Goal: Task Accomplishment & Management: Use online tool/utility

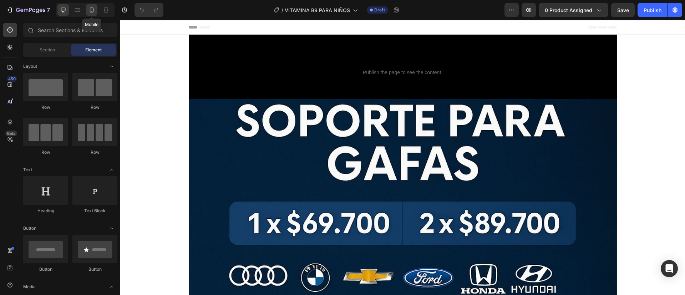
click at [92, 10] on icon at bounding box center [91, 9] width 7 height 7
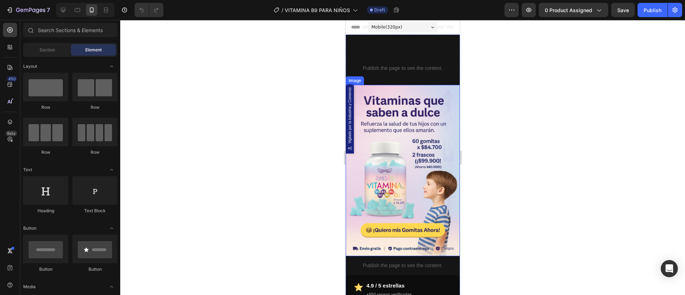
click at [429, 126] on img at bounding box center [402, 170] width 114 height 171
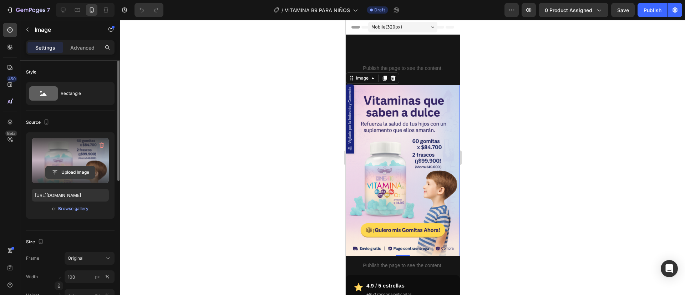
click at [62, 172] on input "file" at bounding box center [70, 172] width 49 height 12
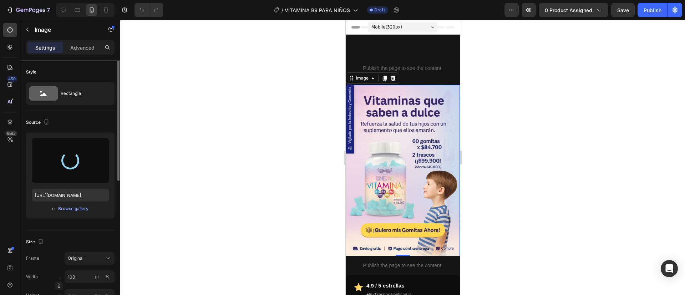
type input "https://cdn.shopify.com/s/files/1/0744/3005/4434/files/gempages_531692215487955…"
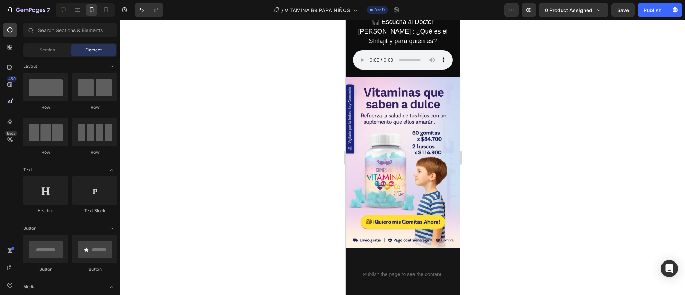
scroll to position [345, 0]
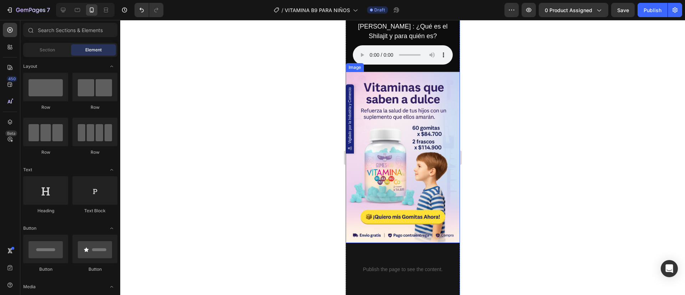
click at [379, 137] on img at bounding box center [402, 157] width 114 height 171
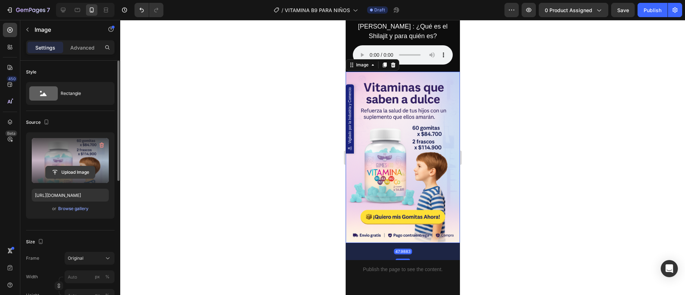
click at [75, 178] on input "file" at bounding box center [70, 172] width 49 height 12
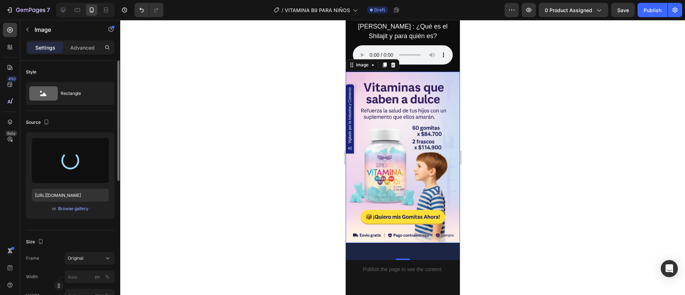
type input "https://cdn.shopify.com/s/files/1/0744/3005/4434/files/gempages_531692215487955…"
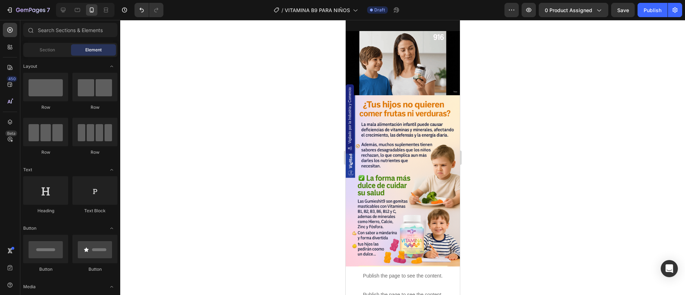
scroll to position [642, 0]
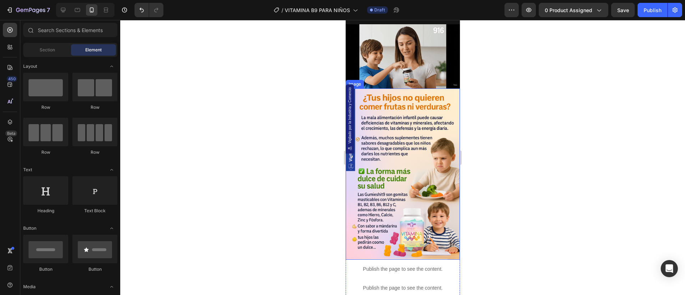
click at [391, 168] on img at bounding box center [402, 173] width 114 height 171
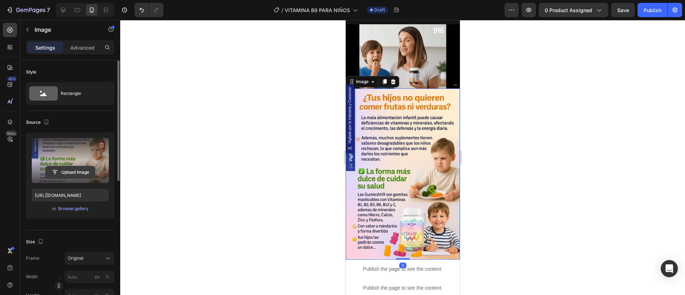
click at [68, 176] on input "file" at bounding box center [70, 172] width 49 height 12
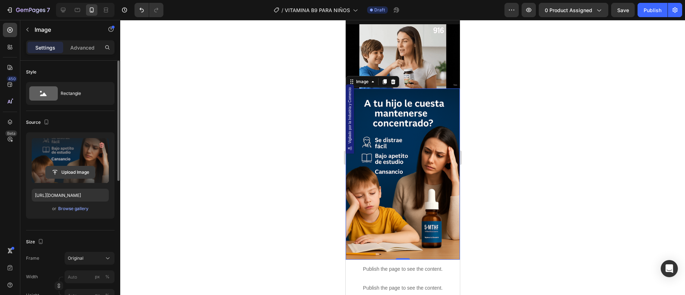
click at [61, 172] on input "file" at bounding box center [70, 172] width 49 height 12
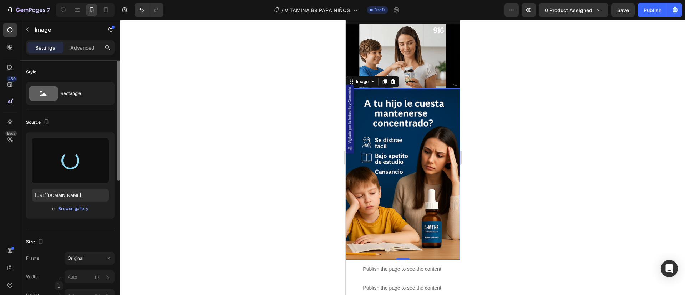
type input "https://cdn.shopify.com/s/files/1/0744/3005/4434/files/gempages_531692215487955…"
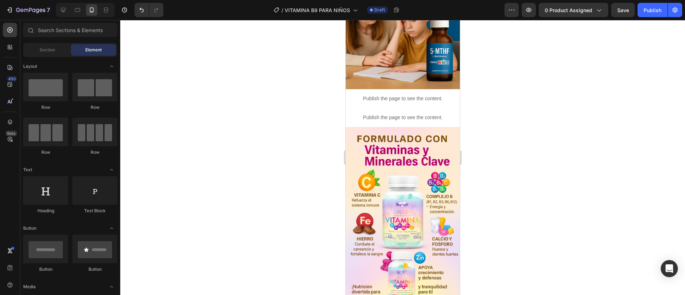
scroll to position [800, 0]
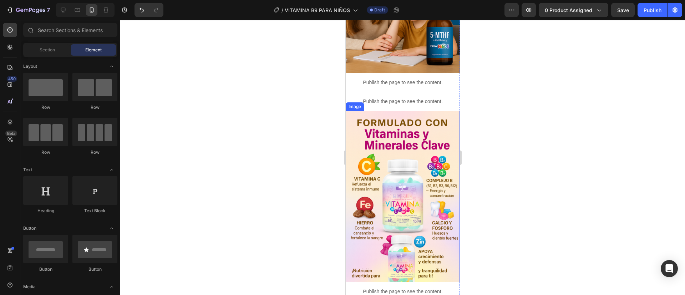
click at [387, 157] on img at bounding box center [402, 196] width 114 height 171
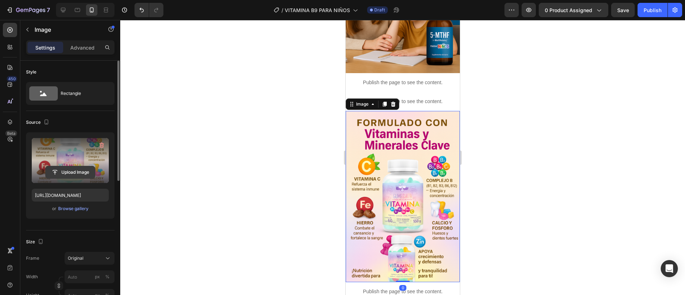
click at [77, 169] on input "file" at bounding box center [70, 172] width 49 height 12
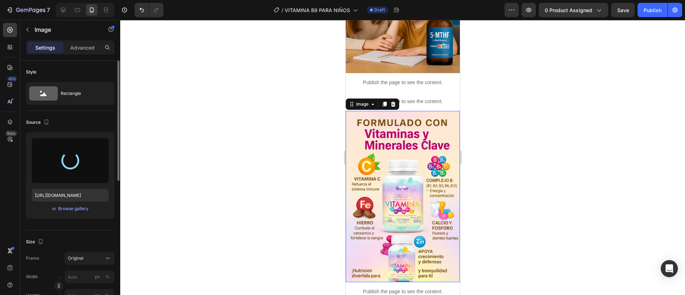
type input "https://cdn.shopify.com/s/files/1/0744/3005/4434/files/gempages_531692215487955…"
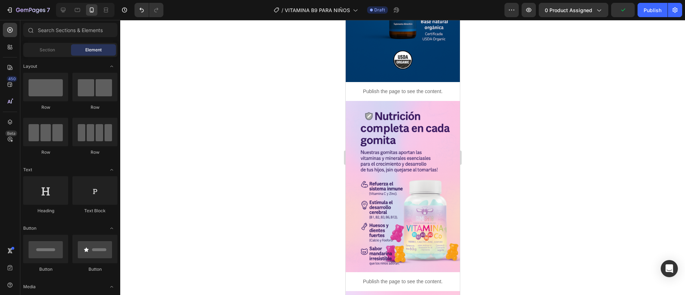
scroll to position [1006, 0]
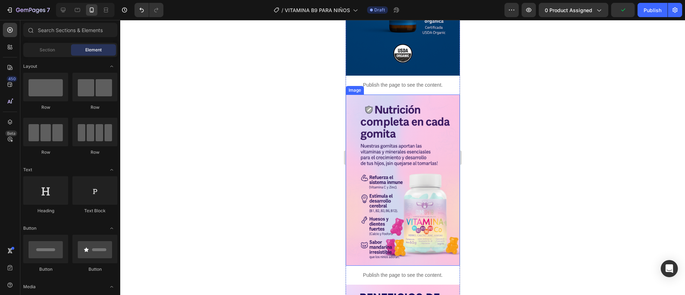
click at [400, 158] on img at bounding box center [402, 180] width 114 height 171
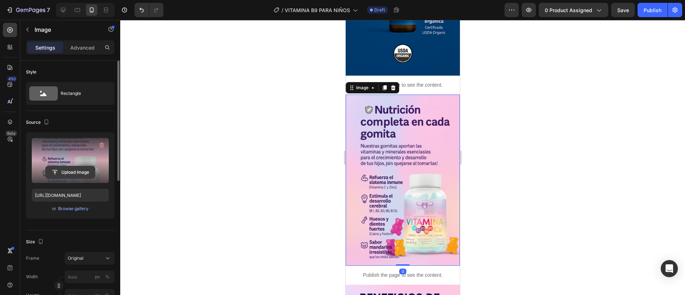
click at [79, 169] on input "file" at bounding box center [70, 172] width 49 height 12
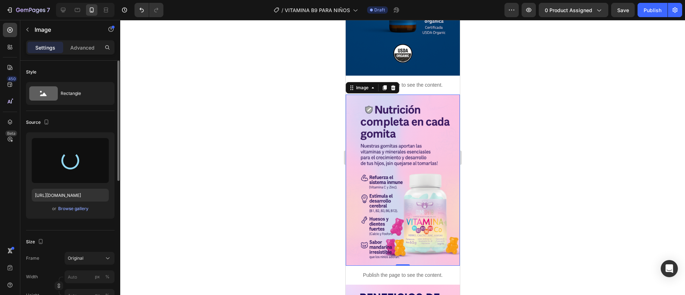
type input "https://cdn.shopify.com/s/files/1/0744/3005/4434/files/gempages_531692215487955…"
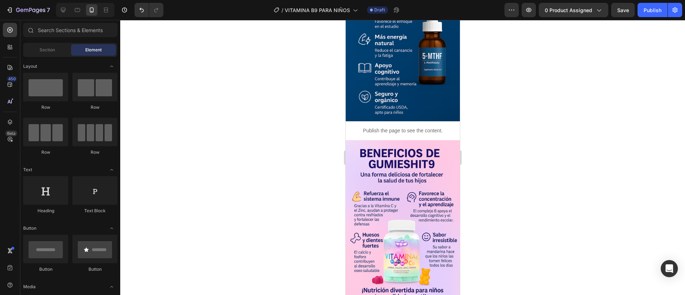
scroll to position [1170, 0]
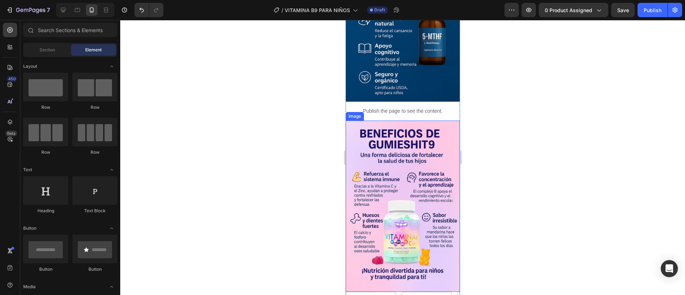
click at [400, 149] on img at bounding box center [402, 206] width 114 height 171
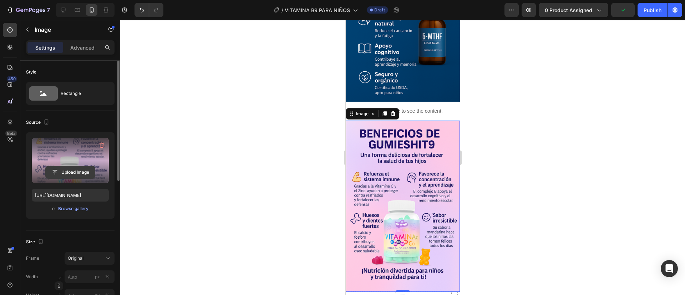
click at [79, 168] on input "file" at bounding box center [70, 172] width 49 height 12
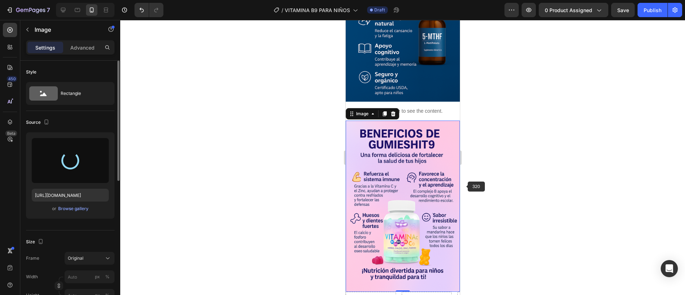
type input "https://cdn.shopify.com/s/files/1/0744/3005/4434/files/gempages_531692215487955…"
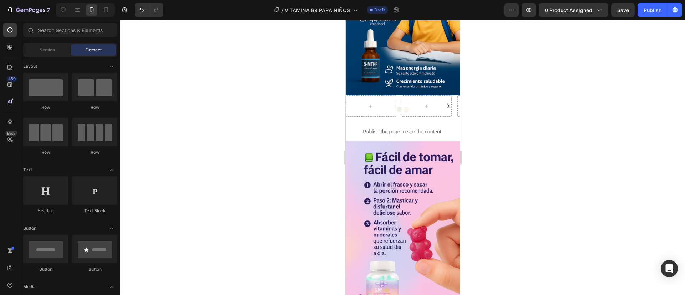
scroll to position [1370, 0]
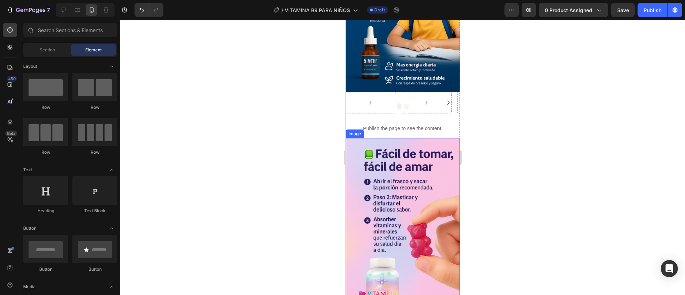
click at [404, 202] on img at bounding box center [402, 223] width 114 height 171
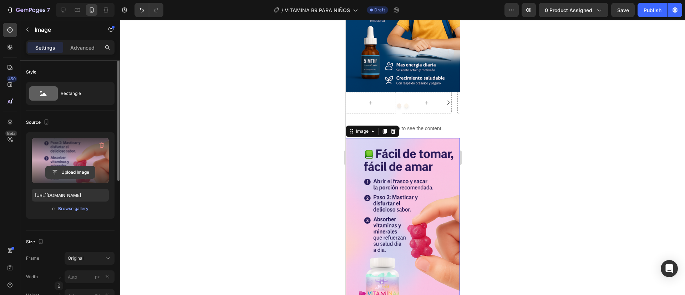
click at [66, 169] on input "file" at bounding box center [70, 172] width 49 height 12
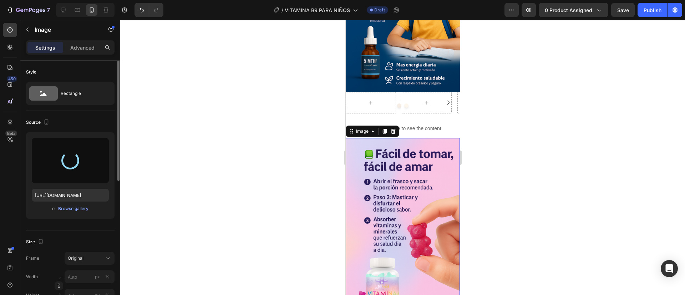
type input "https://cdn.shopify.com/s/files/1/0744/3005/4434/files/gempages_531692215487955…"
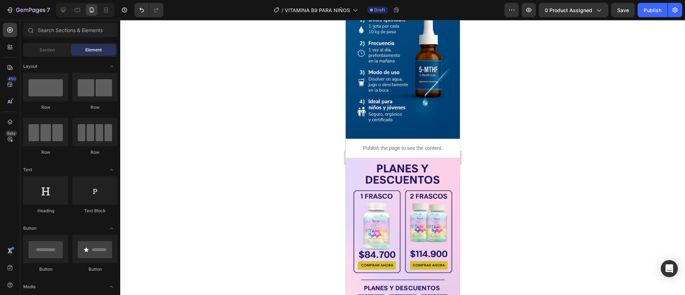
scroll to position [1563, 0]
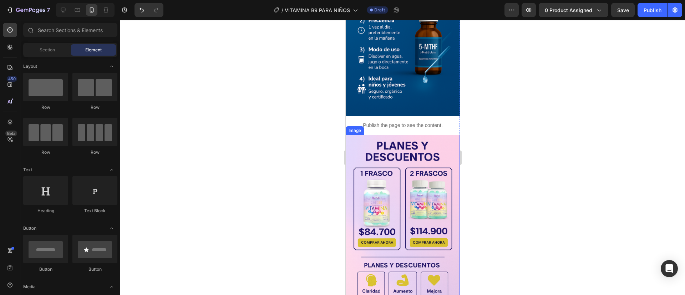
click at [385, 190] on img at bounding box center [402, 220] width 114 height 171
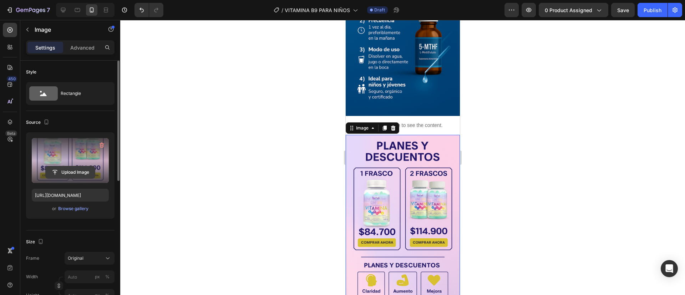
click at [77, 174] on input "file" at bounding box center [70, 172] width 49 height 12
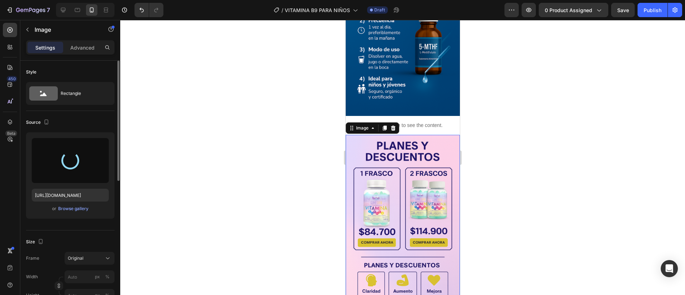
type input "https://cdn.shopify.com/s/files/1/0744/3005/4434/files/gempages_531692215487955…"
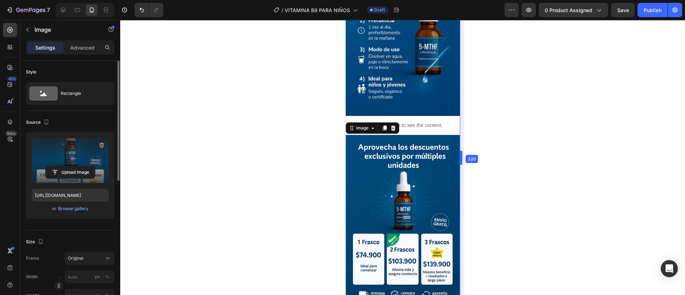
drag, startPoint x: 459, startPoint y: 217, endPoint x: 106, endPoint y: 214, distance: 353.1
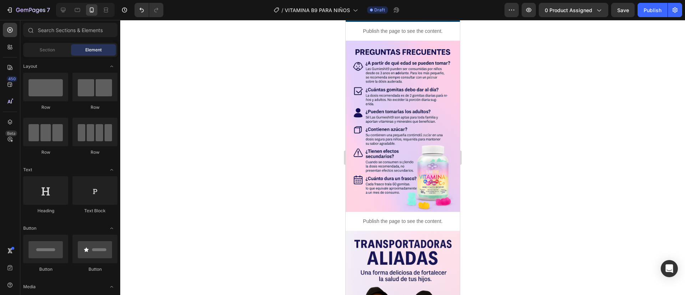
scroll to position [1809, 0]
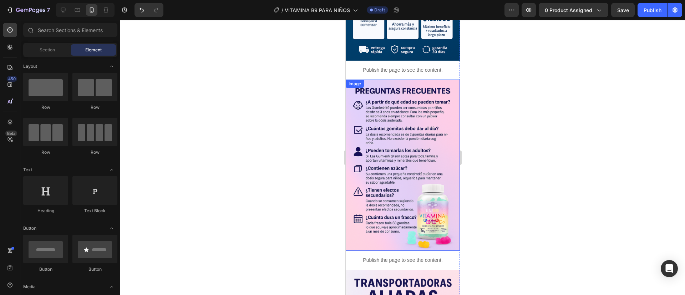
click at [394, 122] on img at bounding box center [402, 165] width 114 height 171
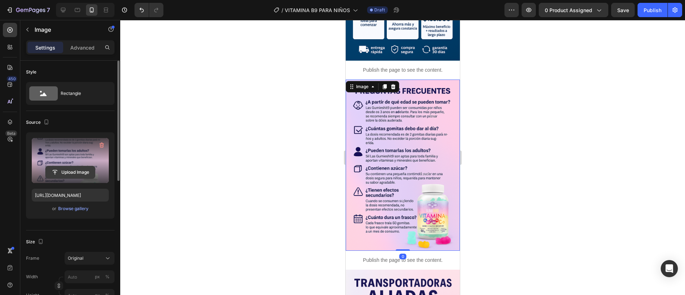
click at [79, 170] on input "file" at bounding box center [70, 172] width 49 height 12
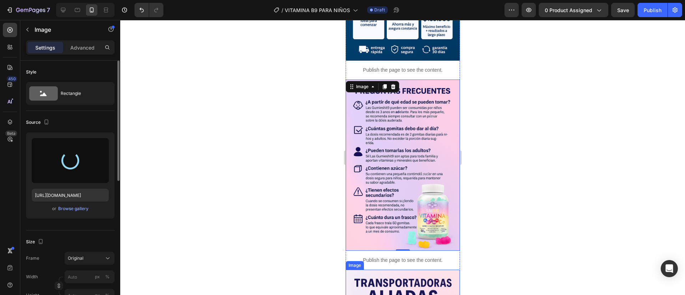
type input "https://cdn.shopify.com/s/files/1/0744/3005/4434/files/gempages_531692215487955…"
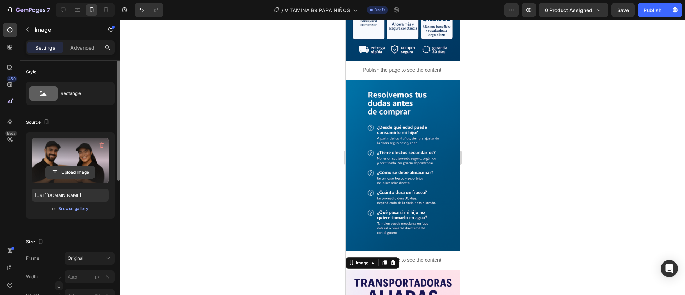
click at [81, 170] on input "file" at bounding box center [70, 172] width 49 height 12
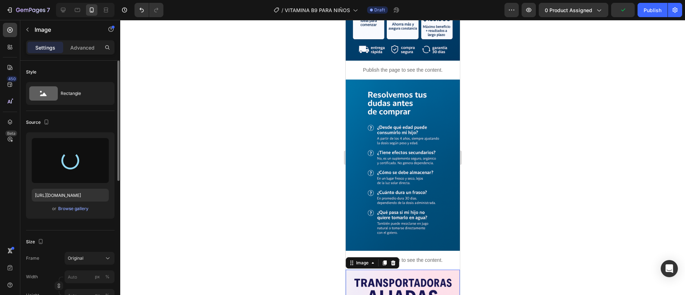
type input "https://cdn.shopify.com/s/files/1/0744/3005/4434/files/gempages_531692215487955…"
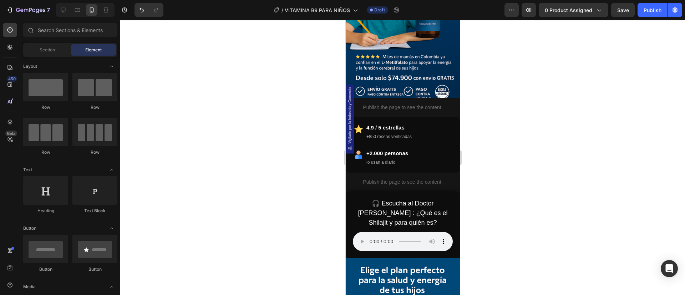
scroll to position [168, 0]
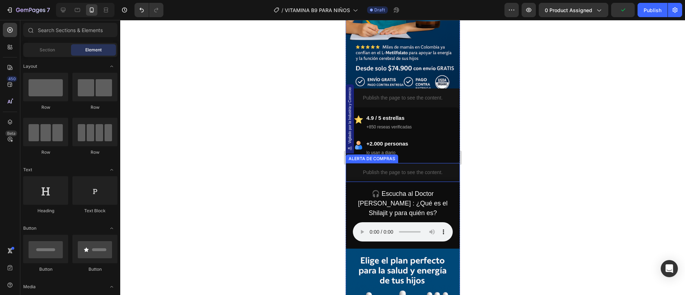
click at [384, 163] on div "Publish the page to see the content." at bounding box center [402, 172] width 114 height 19
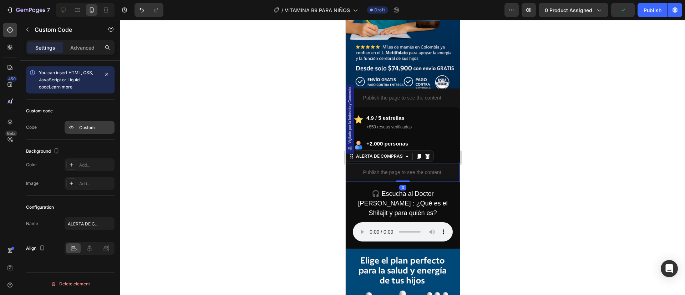
click at [105, 123] on div "Custom" at bounding box center [90, 127] width 50 height 13
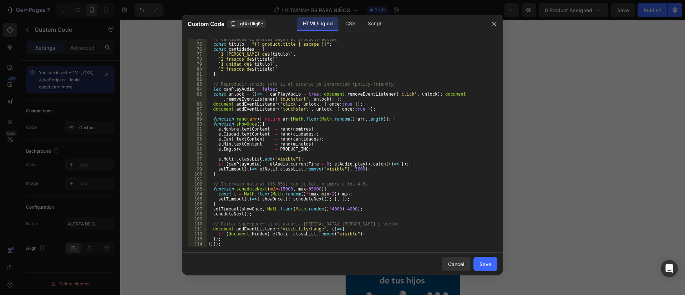
scroll to position [391, 0]
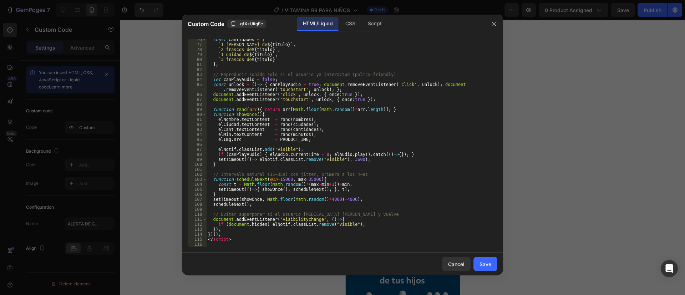
drag, startPoint x: 260, startPoint y: 247, endPoint x: 228, endPoint y: 236, distance: 34.6
click at [228, 236] on div "76 77 78 79 80 81 82 83 84 85 86 87 88 89 90 91 92 93 94 95 96 97 98 99 100 101…" at bounding box center [342, 142] width 321 height 219
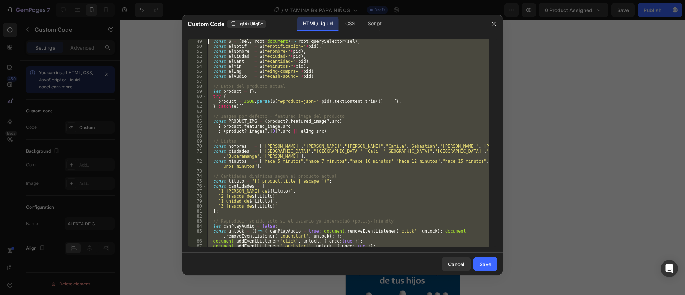
scroll to position [0, 0]
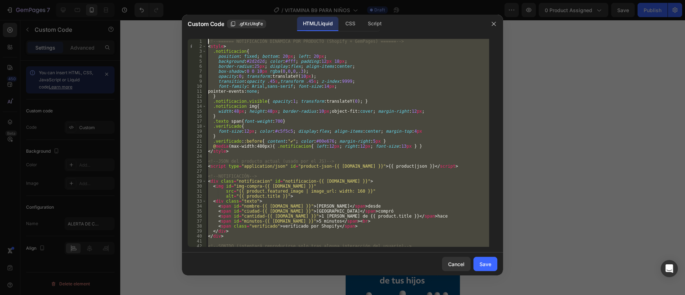
drag, startPoint x: 231, startPoint y: 239, endPoint x: 186, endPoint y: -29, distance: 271.0
click at [186, 0] on html "7 Version history / VITAMINA B9 PARA NIÑOS Draft Preview 0 product assigned Sav…" at bounding box center [342, 0] width 685 height 0
type textarea "<!-- ====== NOTIFICACIÓN DINÁMICA POR PRODUCTO (Shopify + GemPages) ====== --> …"
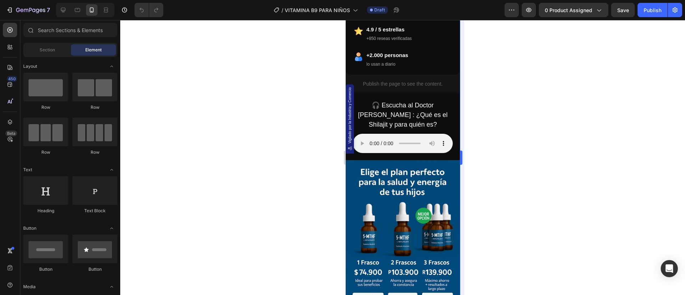
scroll to position [255, 0]
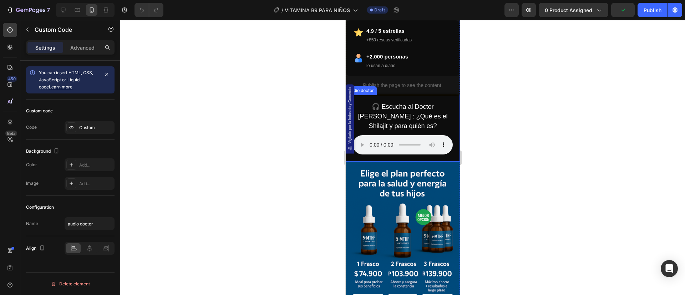
click at [403, 102] on h4 "🎧 Escucha al Doctor Carlos Herrera : ¿Qué es el Shilajit y para quién es?" at bounding box center [402, 116] width 100 height 29
click at [404, 84] on div at bounding box center [405, 88] width 9 height 9
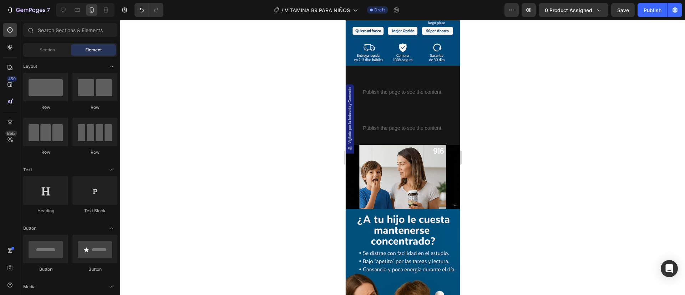
scroll to position [449, 0]
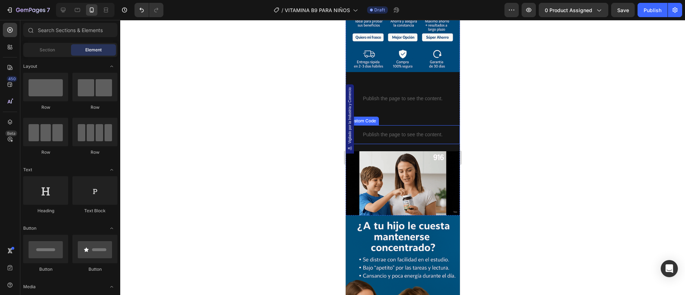
click at [393, 131] on p "Publish the page to see the content." at bounding box center [402, 134] width 114 height 7
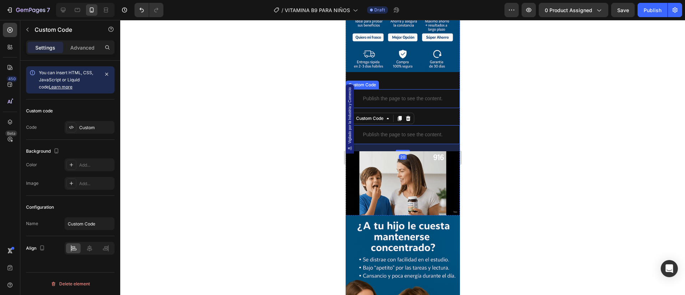
click at [395, 95] on p "Publish the page to see the content." at bounding box center [402, 98] width 114 height 7
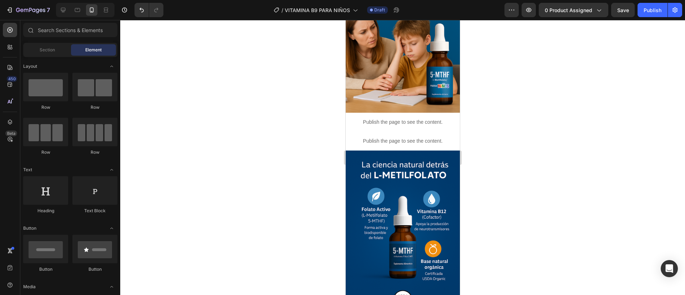
scroll to position [703, 0]
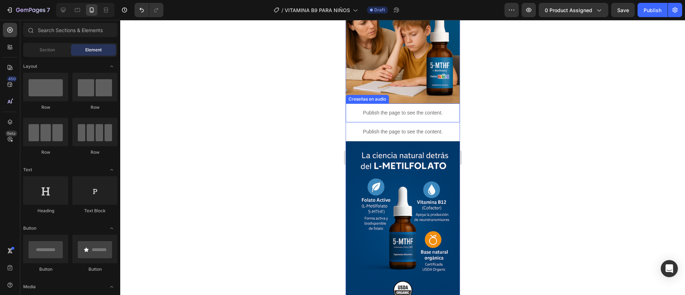
click at [401, 109] on p "Publish the page to see the content." at bounding box center [402, 112] width 114 height 7
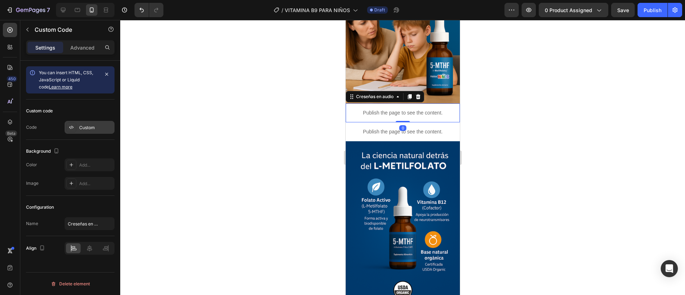
click at [91, 131] on div "Custom" at bounding box center [90, 127] width 50 height 13
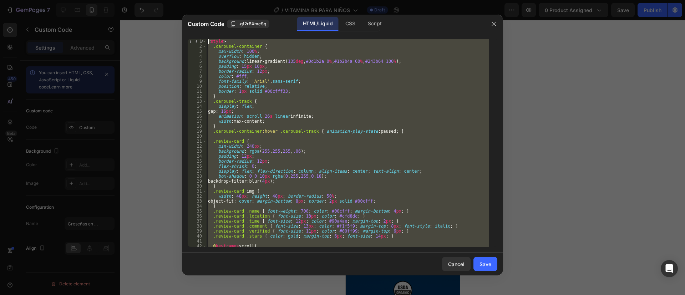
scroll to position [0, 0]
drag, startPoint x: 251, startPoint y: 240, endPoint x: 173, endPoint y: -27, distance: 277.8
click at [173, 0] on html "7 Version history / VITAMINA B9 PARA NIÑOS Draft Preview 0 product assigned Sav…" at bounding box center [342, 0] width 685 height 0
type textarea "<style> .carousel-container {"
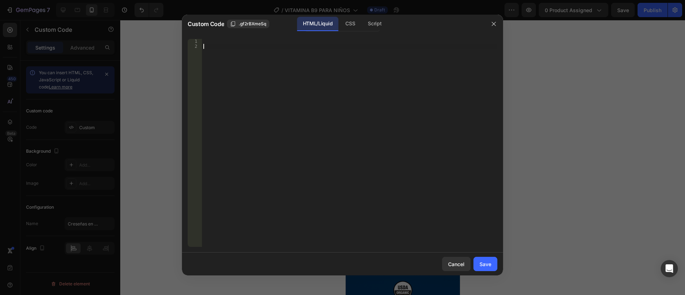
click at [264, 88] on div at bounding box center [349, 148] width 295 height 218
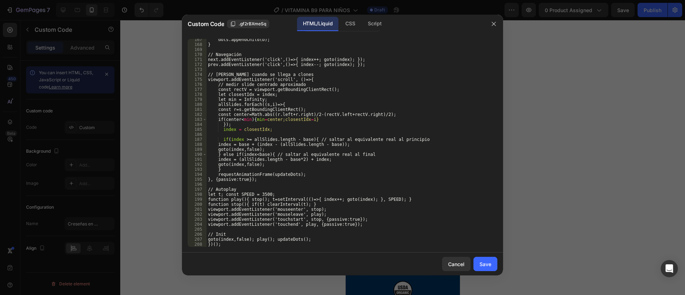
scroll to position [871, 0]
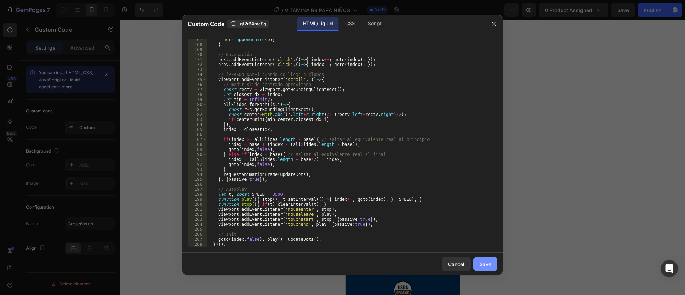
click at [483, 268] on button "Save" at bounding box center [485, 264] width 24 height 14
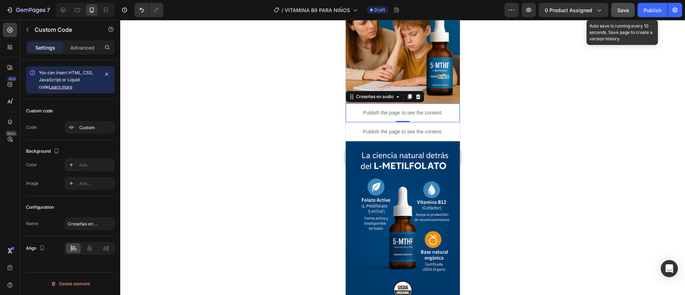
click at [619, 12] on span "Save" at bounding box center [623, 10] width 12 height 6
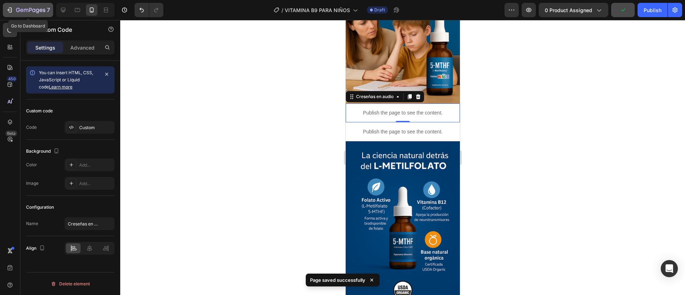
click at [16, 6] on div "7" at bounding box center [28, 10] width 44 height 9
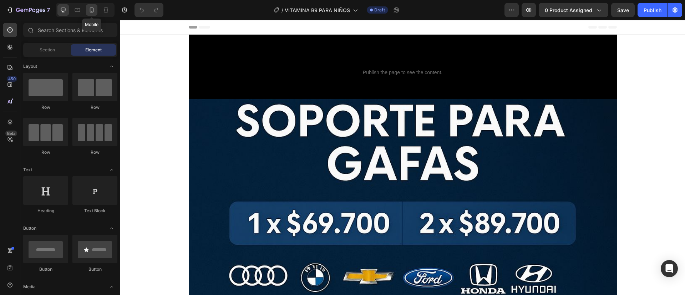
click at [91, 6] on div at bounding box center [91, 9] width 11 height 11
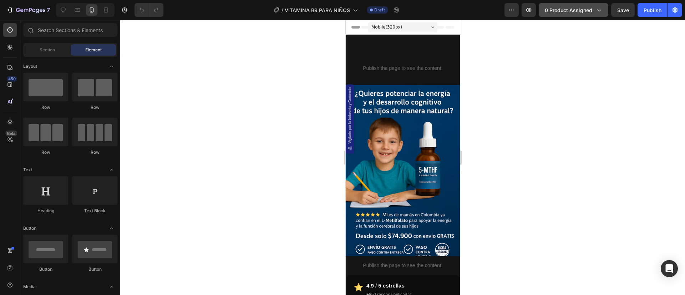
click at [595, 9] on icon "button" at bounding box center [598, 9] width 7 height 7
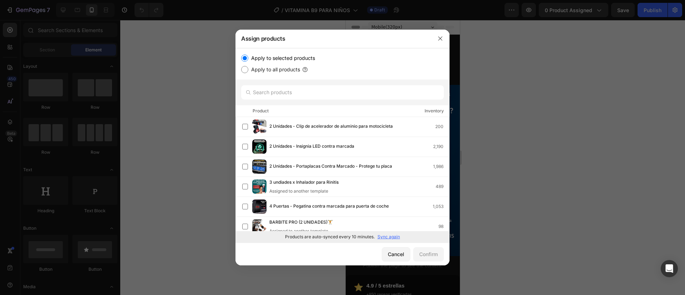
click at [389, 237] on p "Sync again" at bounding box center [388, 237] width 22 height 6
click at [303, 94] on input "text" at bounding box center [342, 92] width 203 height 14
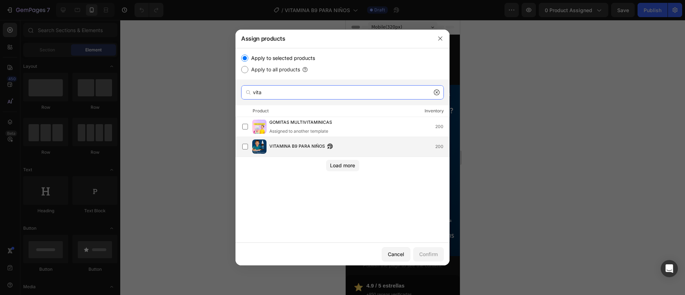
type input "vita"
click at [294, 148] on span "VITAMINA B9 PARA NIÑOS" at bounding box center [297, 147] width 56 height 8
click at [428, 253] on div "Confirm" at bounding box center [428, 253] width 19 height 7
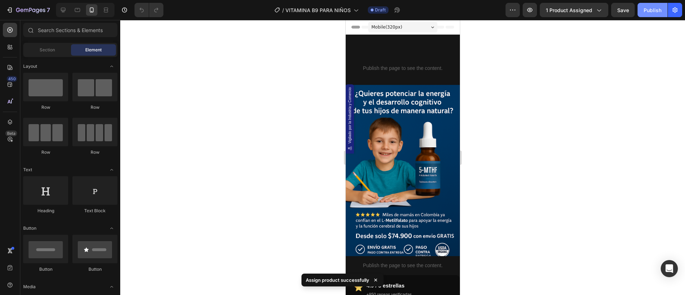
click at [645, 13] on div "Publish" at bounding box center [652, 9] width 18 height 7
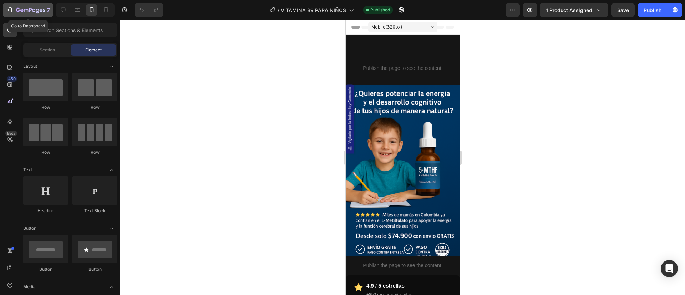
click at [27, 12] on icon "button" at bounding box center [30, 10] width 29 height 6
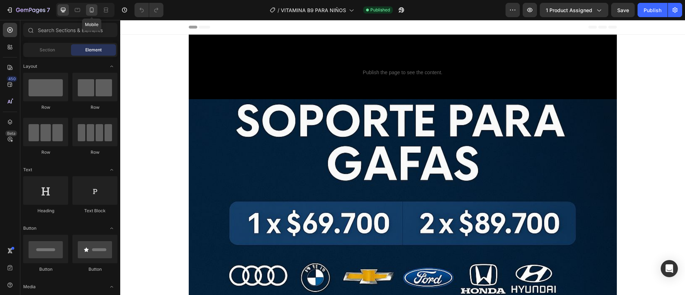
click at [91, 9] on icon at bounding box center [91, 9] width 7 height 7
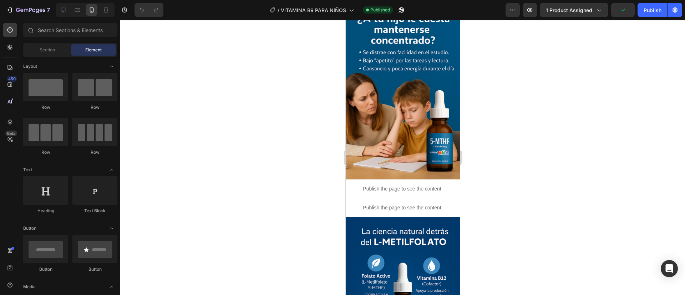
scroll to position [633, 0]
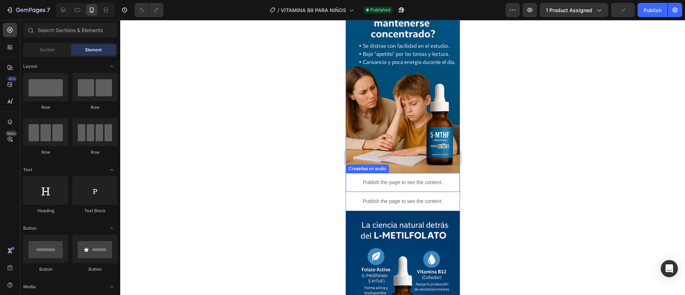
click at [407, 174] on div "Publish the page to see the content." at bounding box center [402, 182] width 114 height 19
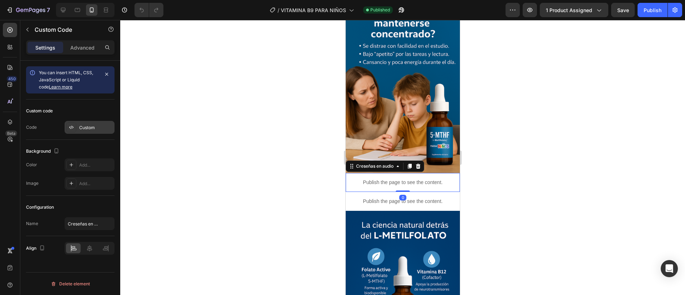
click at [107, 122] on div "Custom" at bounding box center [90, 127] width 50 height 13
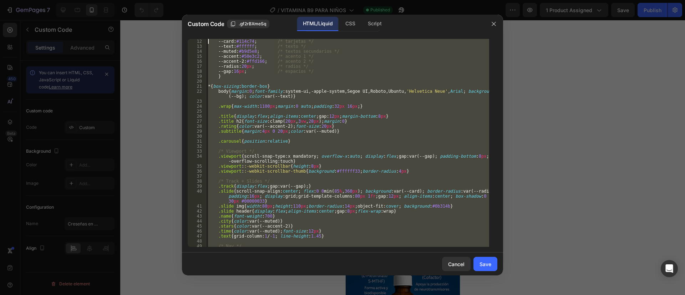
scroll to position [0, 0]
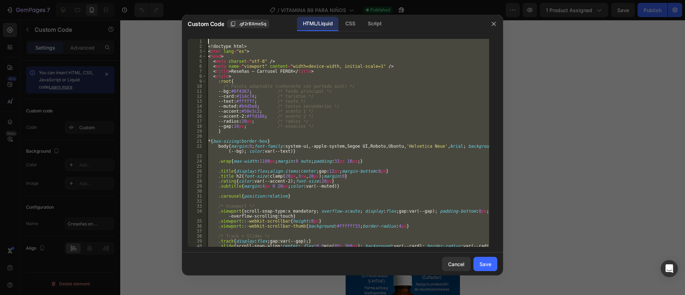
drag, startPoint x: 233, startPoint y: 243, endPoint x: 186, endPoint y: 37, distance: 211.8
click at [186, 37] on div "1 2 3 4 5 6 7 8 9 10 11 12 13 14 15 16 17 18 19 20 21 22 23 24 25 26 27 28 29 3…" at bounding box center [342, 142] width 321 height 219
type textarea "<!doctype html>"
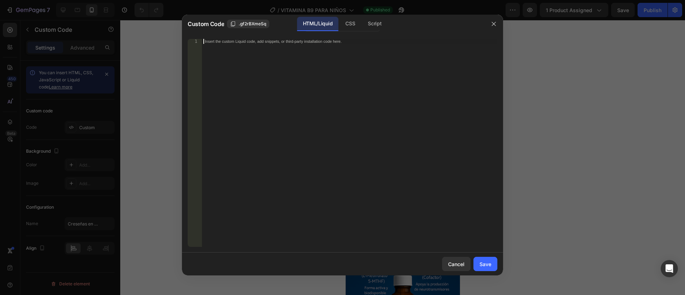
scroll to position [876, 0]
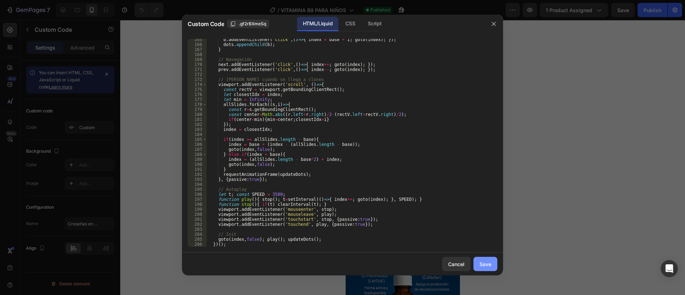
click at [488, 270] on button "Save" at bounding box center [485, 264] width 24 height 14
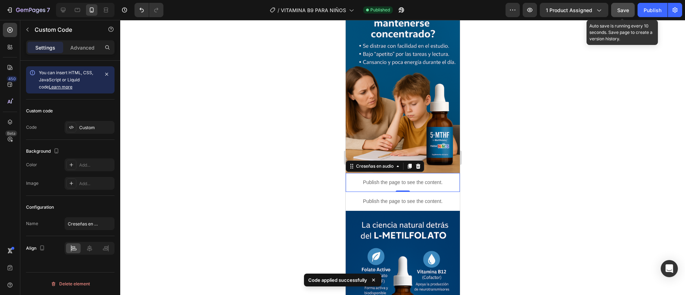
click at [628, 11] on span "Save" at bounding box center [623, 10] width 12 height 6
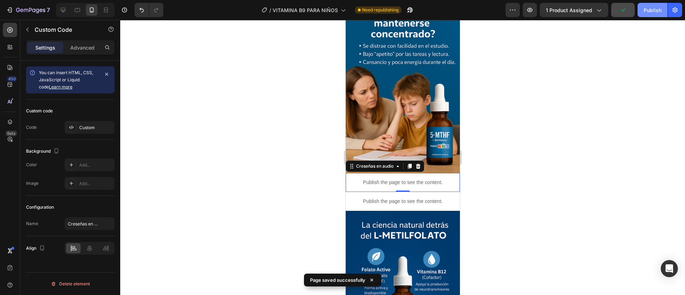
click at [652, 12] on div "Publish" at bounding box center [652, 9] width 18 height 7
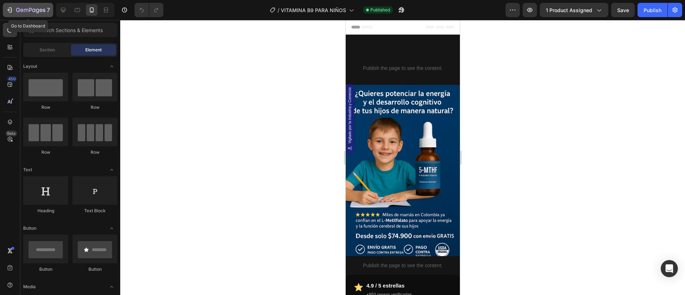
click at [26, 7] on div "7" at bounding box center [33, 10] width 34 height 9
